Goal: Information Seeking & Learning: Learn about a topic

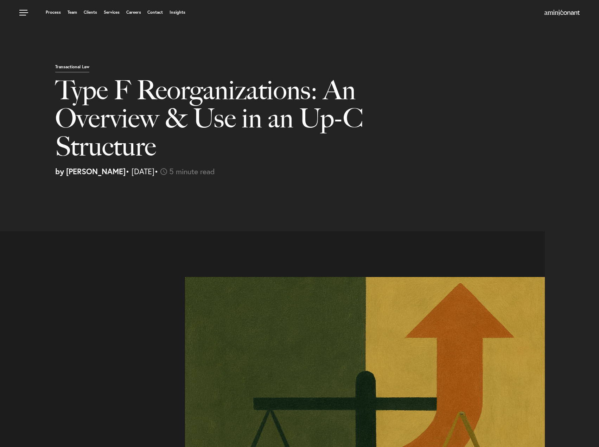
select select "US"
select select "Austin"
select select "Business and Civil Litigation"
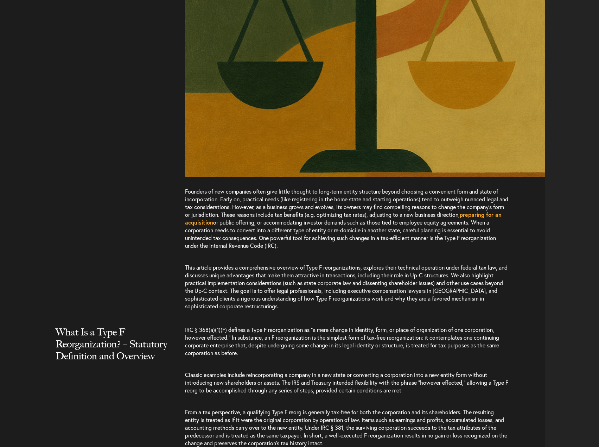
scroll to position [493, 0]
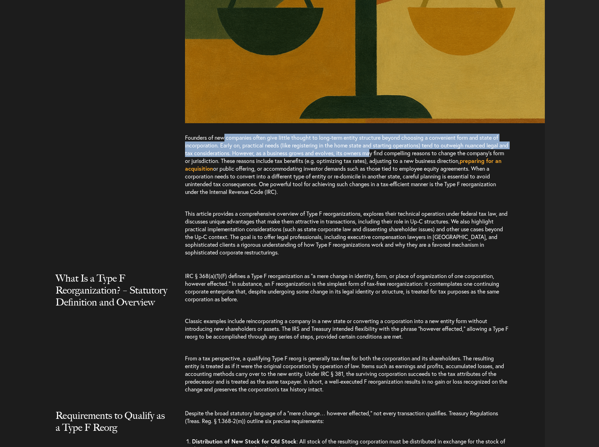
drag, startPoint x: 225, startPoint y: 139, endPoint x: 383, endPoint y: 153, distance: 159.1
click at [383, 153] on span "Founders of new companies often give little thought to long-term entity structu…" at bounding box center [346, 165] width 323 height 62
click at [381, 156] on span "Founders of new companies often give little thought to long-term entity structu…" at bounding box center [346, 165] width 323 height 62
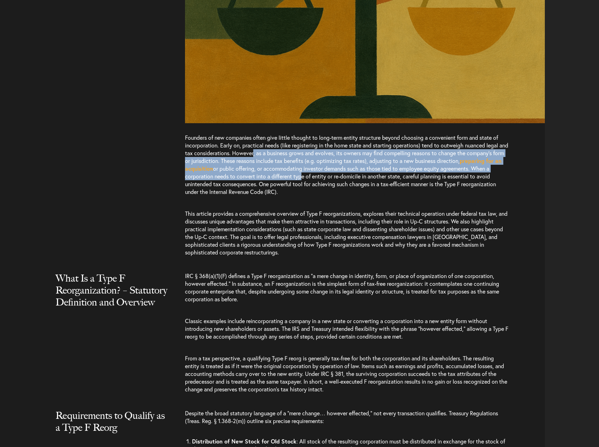
drag, startPoint x: 264, startPoint y: 155, endPoint x: 306, endPoint y: 177, distance: 47.9
click at [306, 177] on span "Founders of new companies often give little thought to long-term entity structu…" at bounding box center [346, 165] width 323 height 62
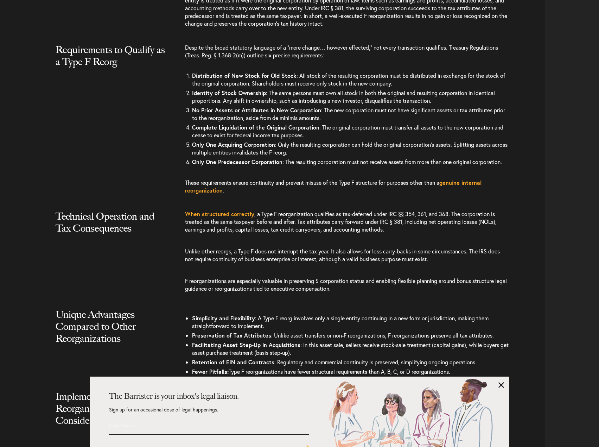
scroll to position [950, 0]
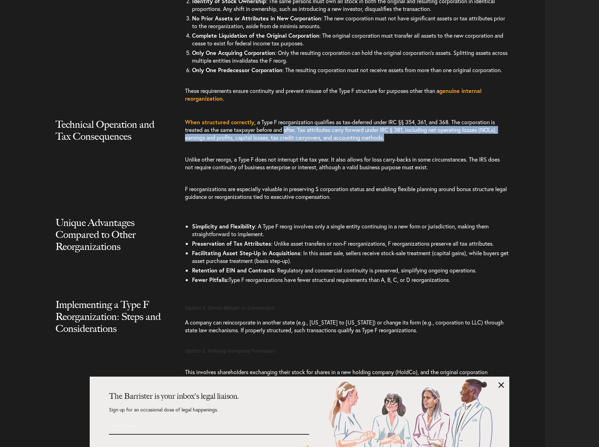
drag, startPoint x: 286, startPoint y: 130, endPoint x: 391, endPoint y: 138, distance: 105.5
click at [391, 138] on p "When structured correctly , a Type F reorganization qualifies as tax-deferred u…" at bounding box center [347, 133] width 324 height 30
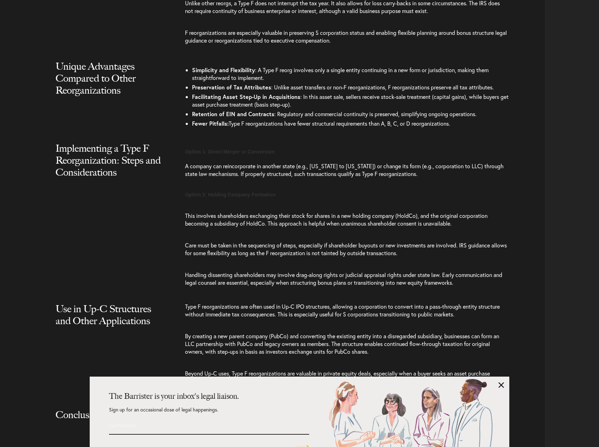
scroll to position [1126, 0]
